Goal: Check status: Check status

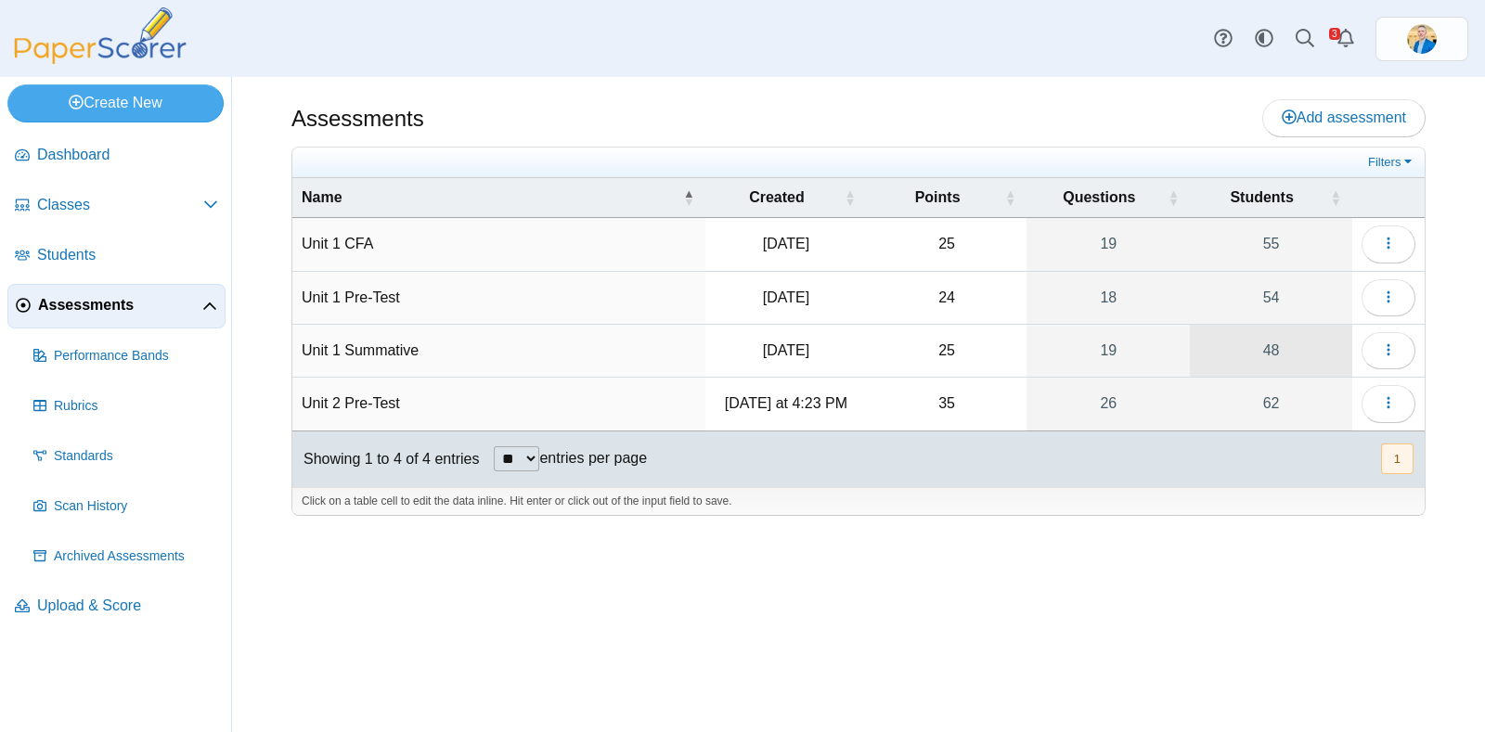
click at [1283, 353] on link "48" at bounding box center [1271, 351] width 162 height 52
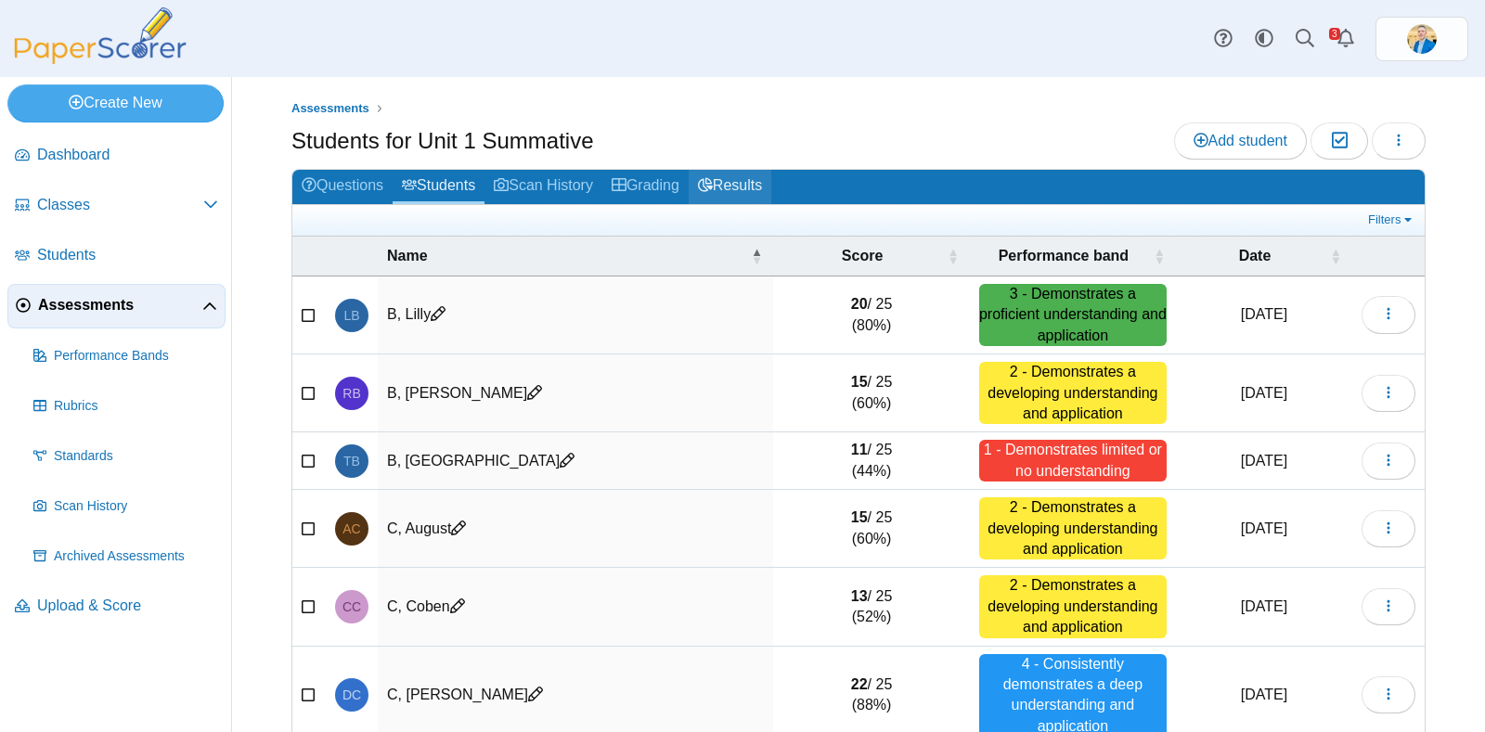
click at [768, 187] on link "Results" at bounding box center [730, 187] width 83 height 34
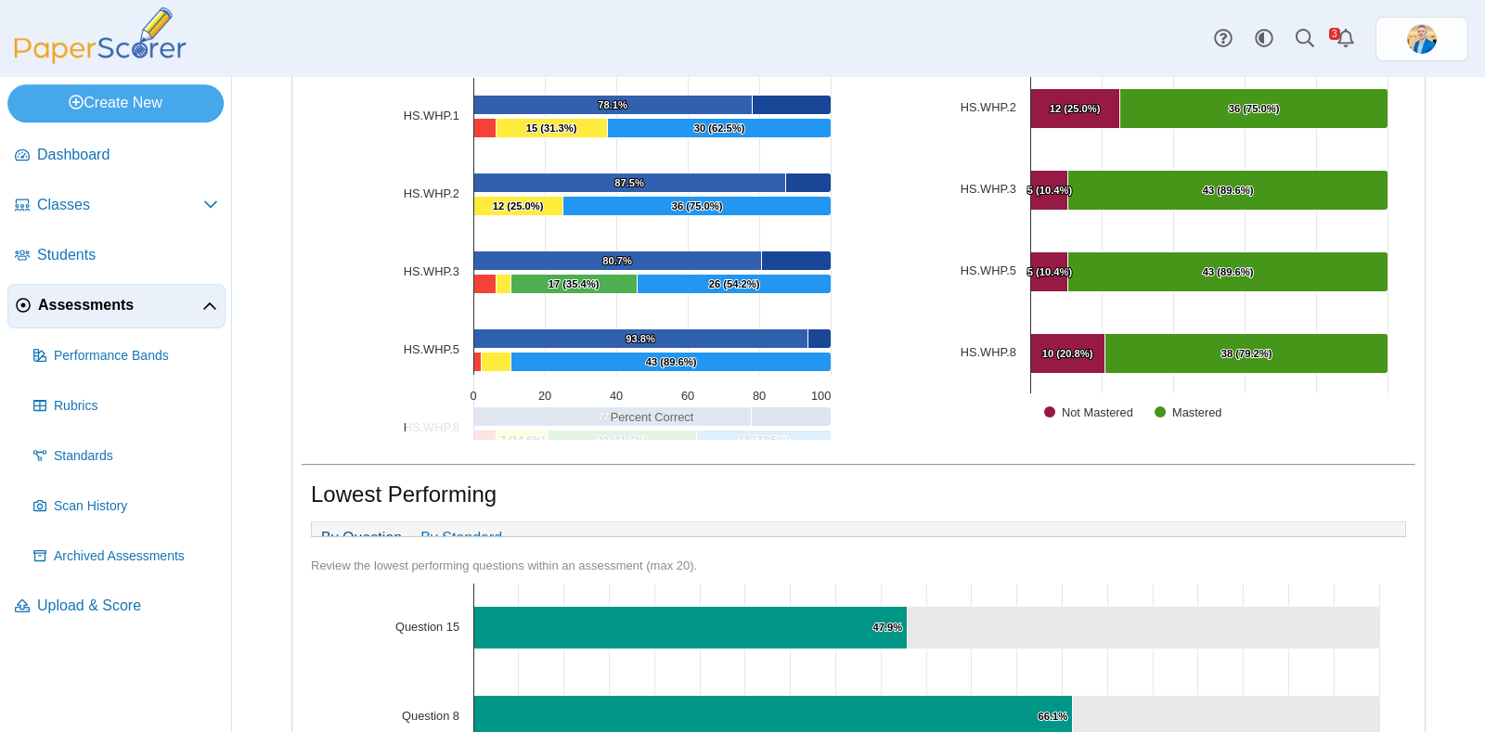
scroll to position [433, 0]
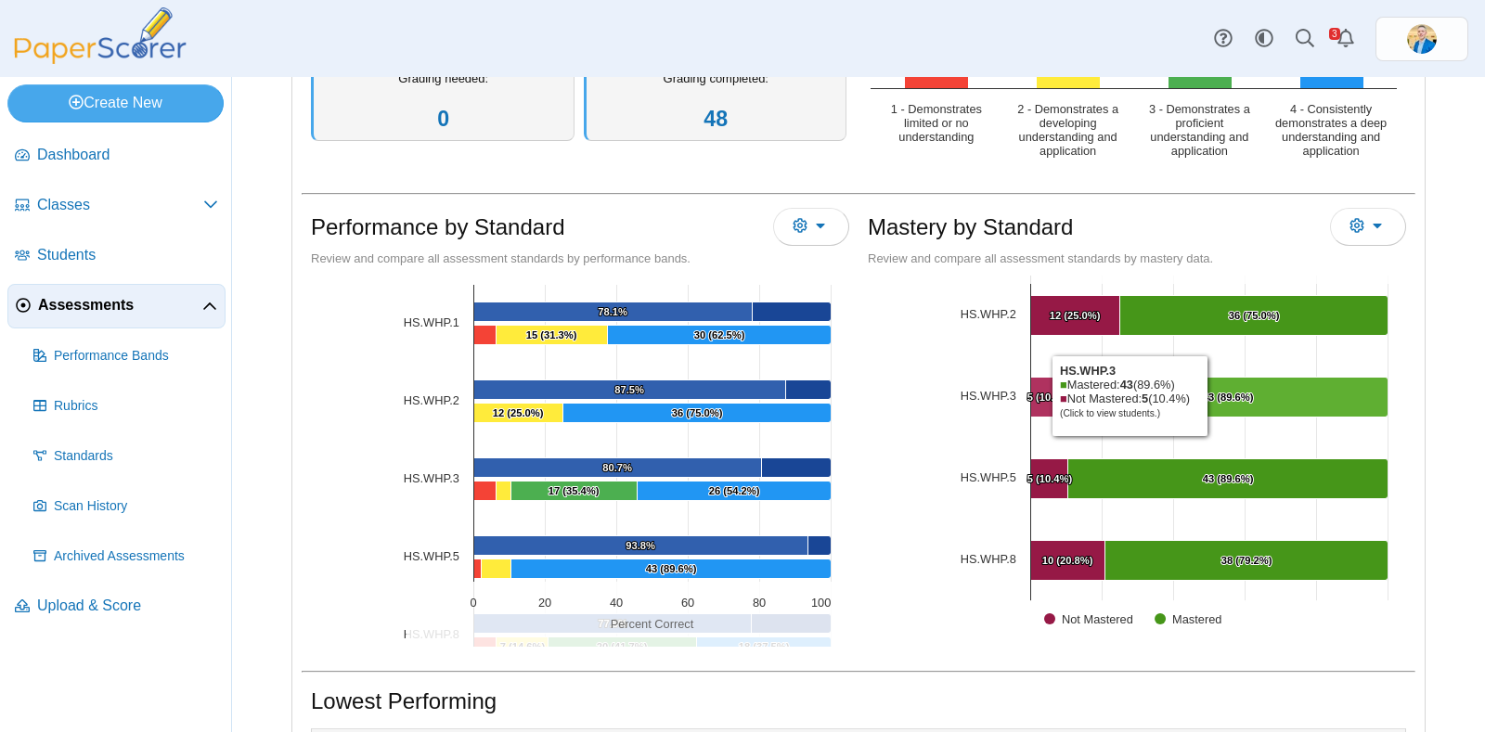
click at [1204, 392] on text "43 (89.6%) ​ 43 (89.6%)" at bounding box center [1228, 397] width 51 height 11
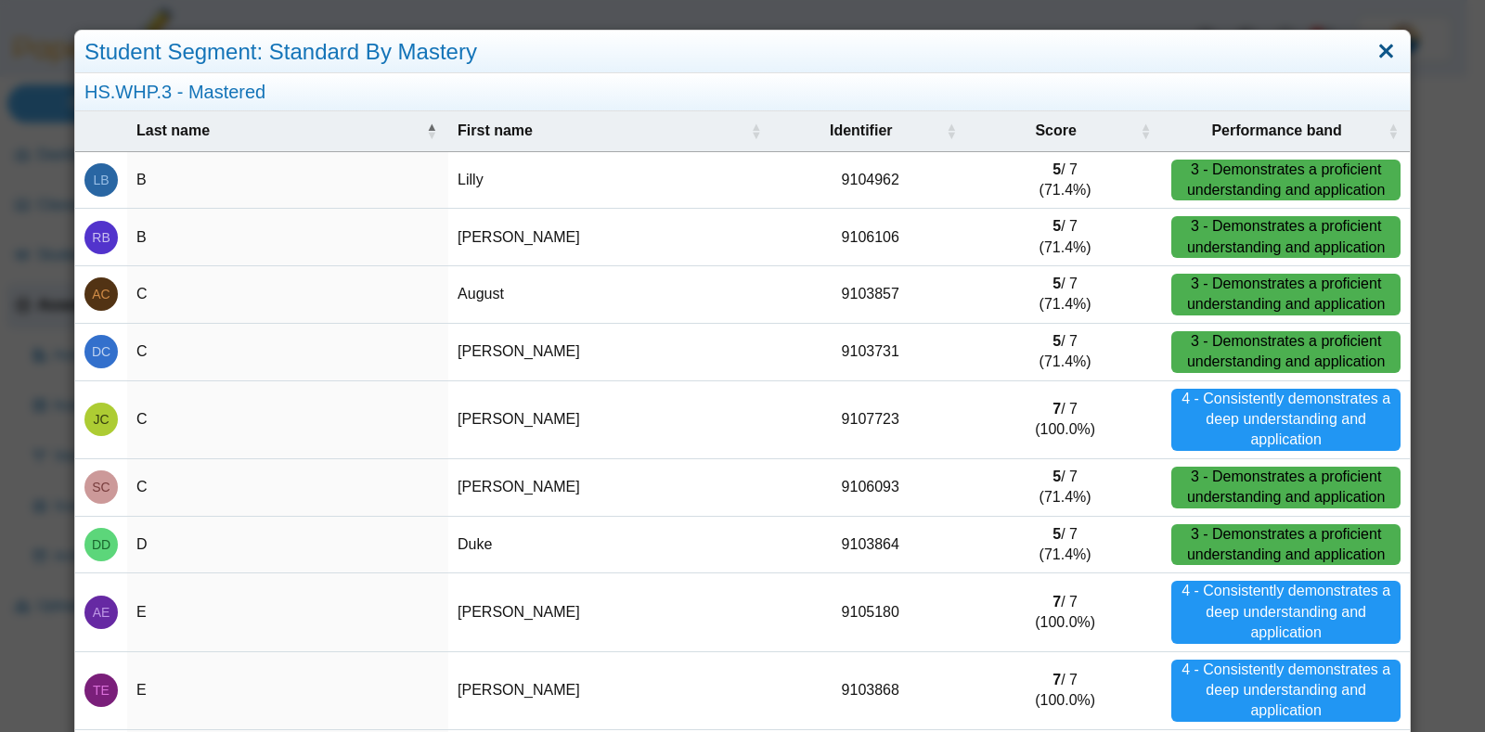
click at [1379, 58] on link "Close" at bounding box center [1386, 52] width 29 height 32
